Goal: Task Accomplishment & Management: Use online tool/utility

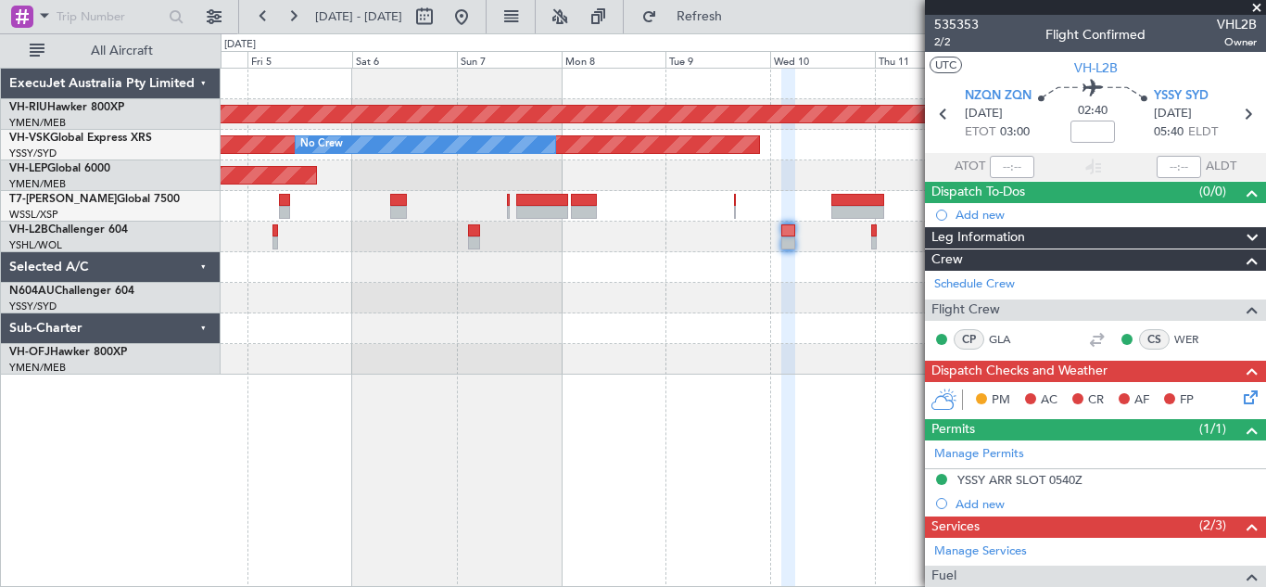
click at [416, 322] on div at bounding box center [743, 328] width 1045 height 31
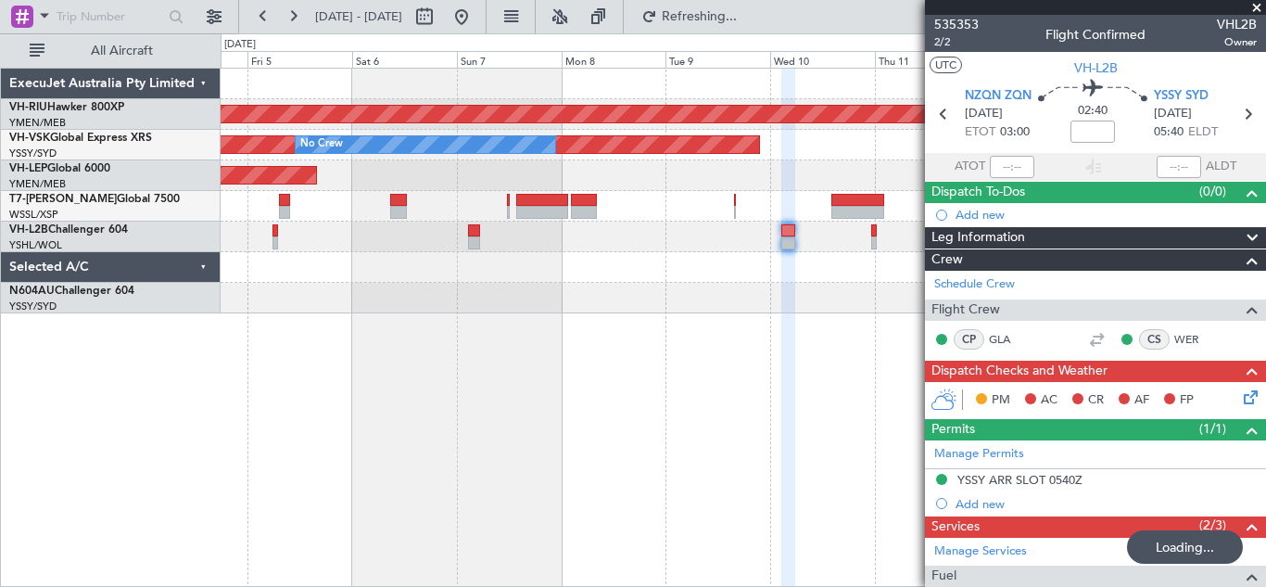
click at [877, 236] on div "Unplanned Maint Melbourne (Essendon)" at bounding box center [743, 237] width 1045 height 31
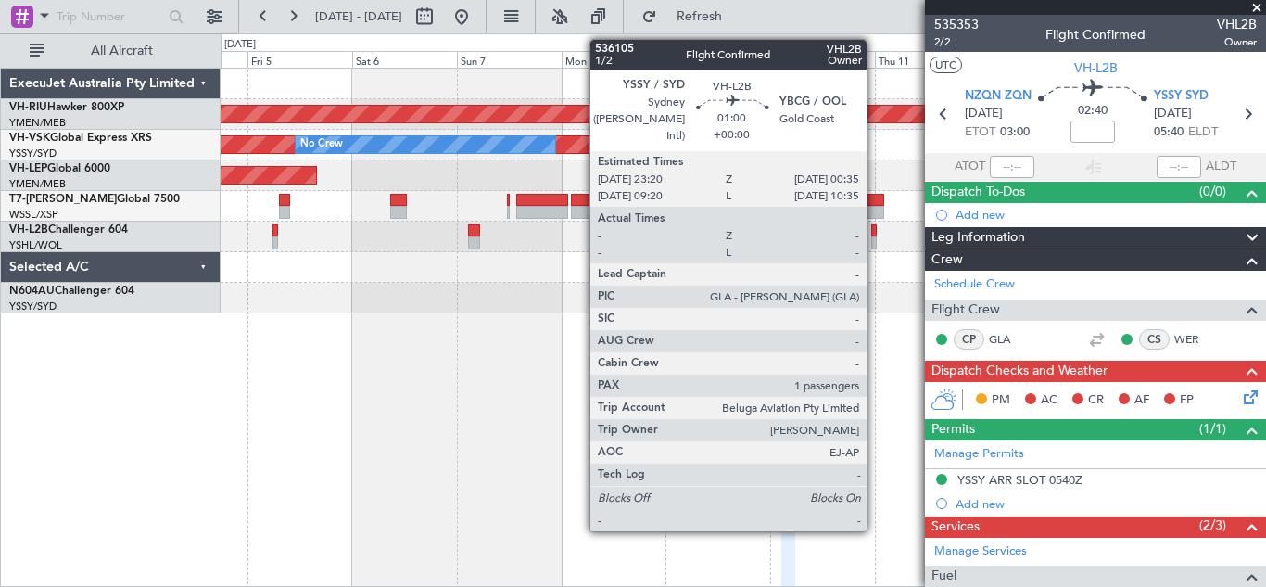
click at [875, 236] on div at bounding box center [874, 242] width 6 height 13
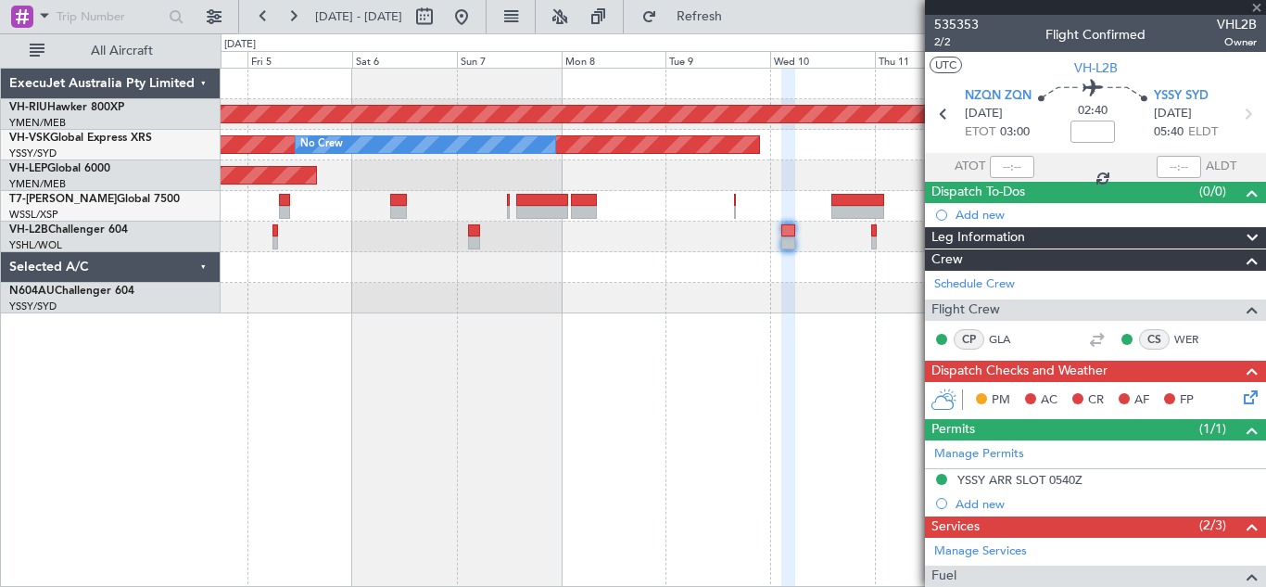
type input "1"
